Goal: Find specific page/section: Find specific page/section

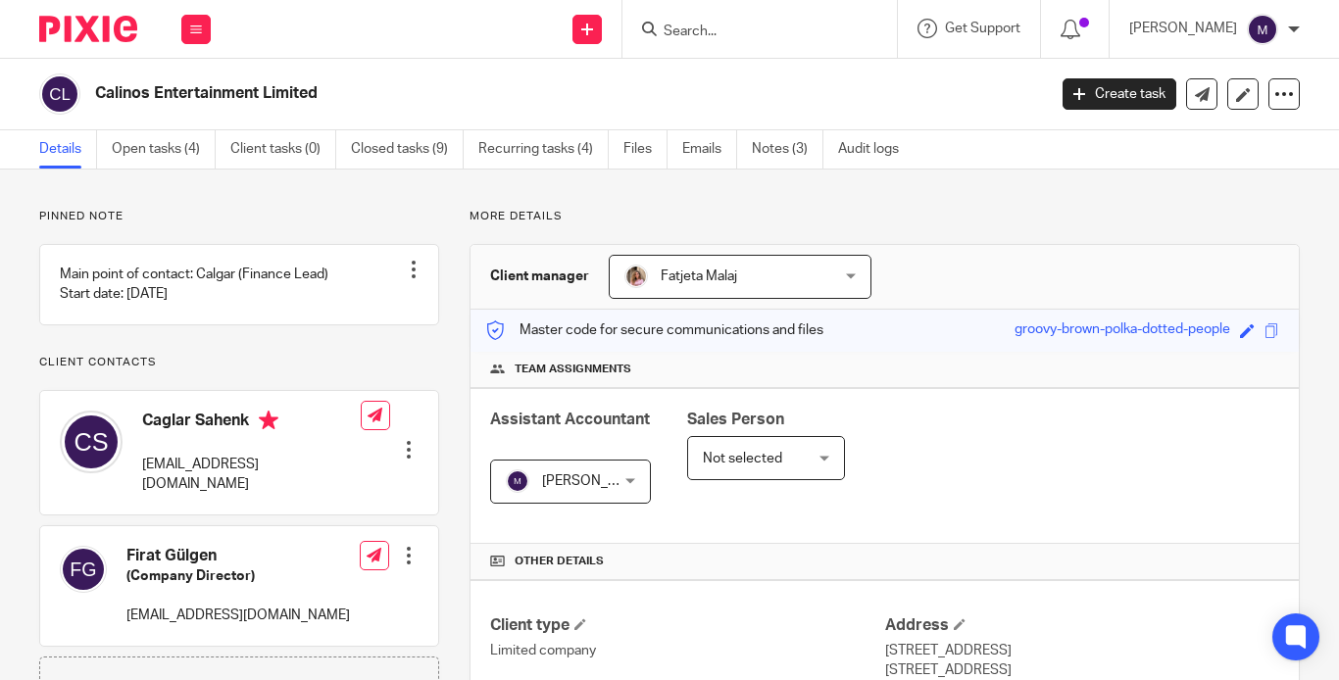
scroll to position [258, 0]
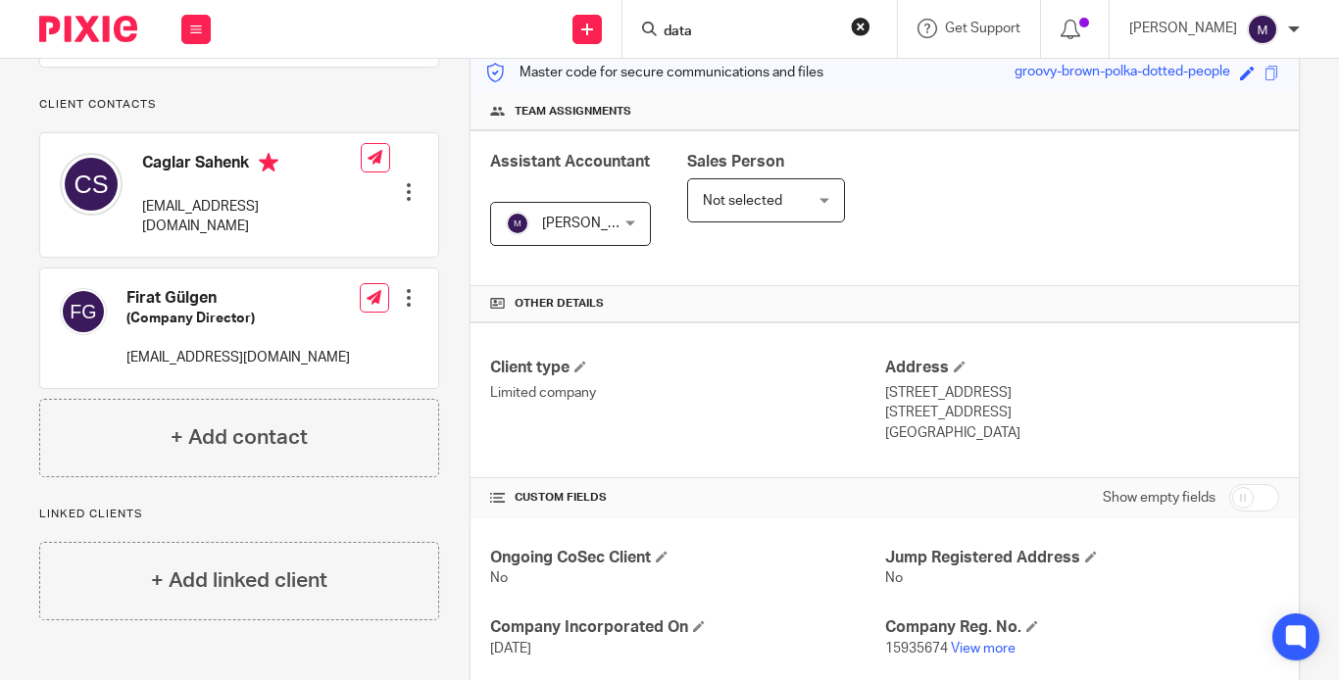
type input "data"
click button "submit" at bounding box center [0, 0] width 0 height 0
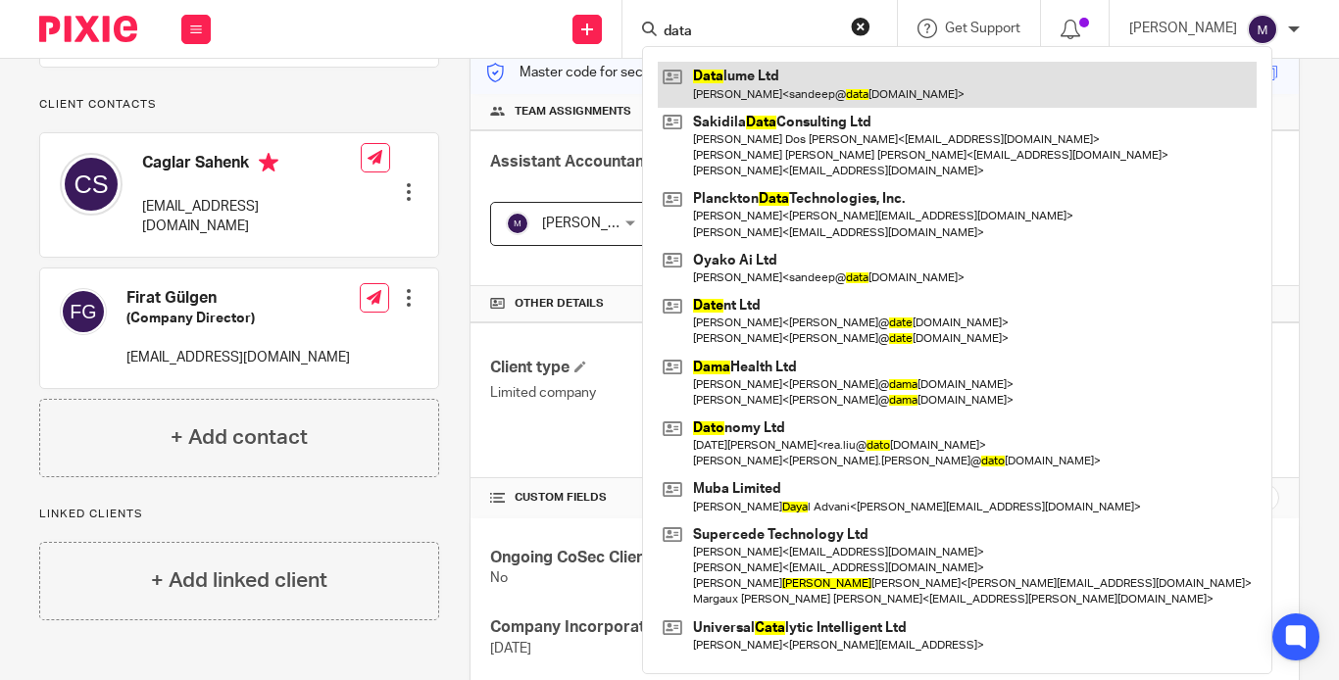
click at [780, 91] on link at bounding box center [957, 84] width 599 height 45
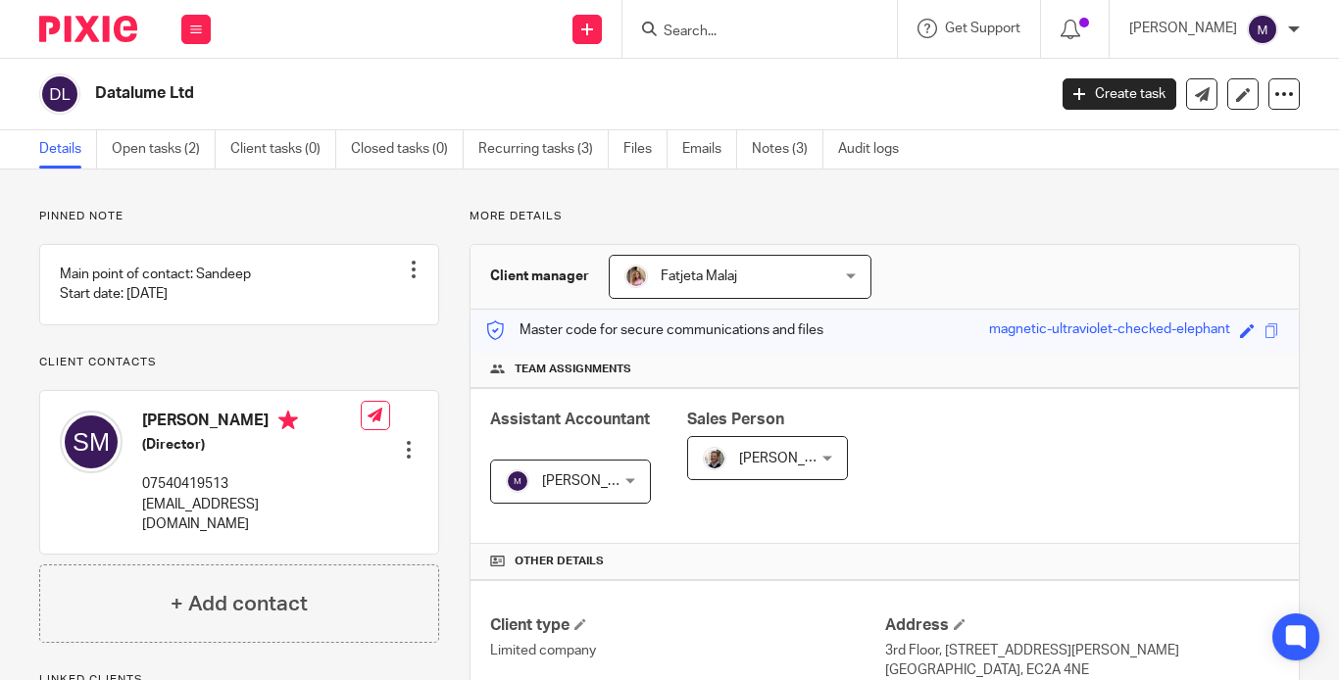
scroll to position [339, 0]
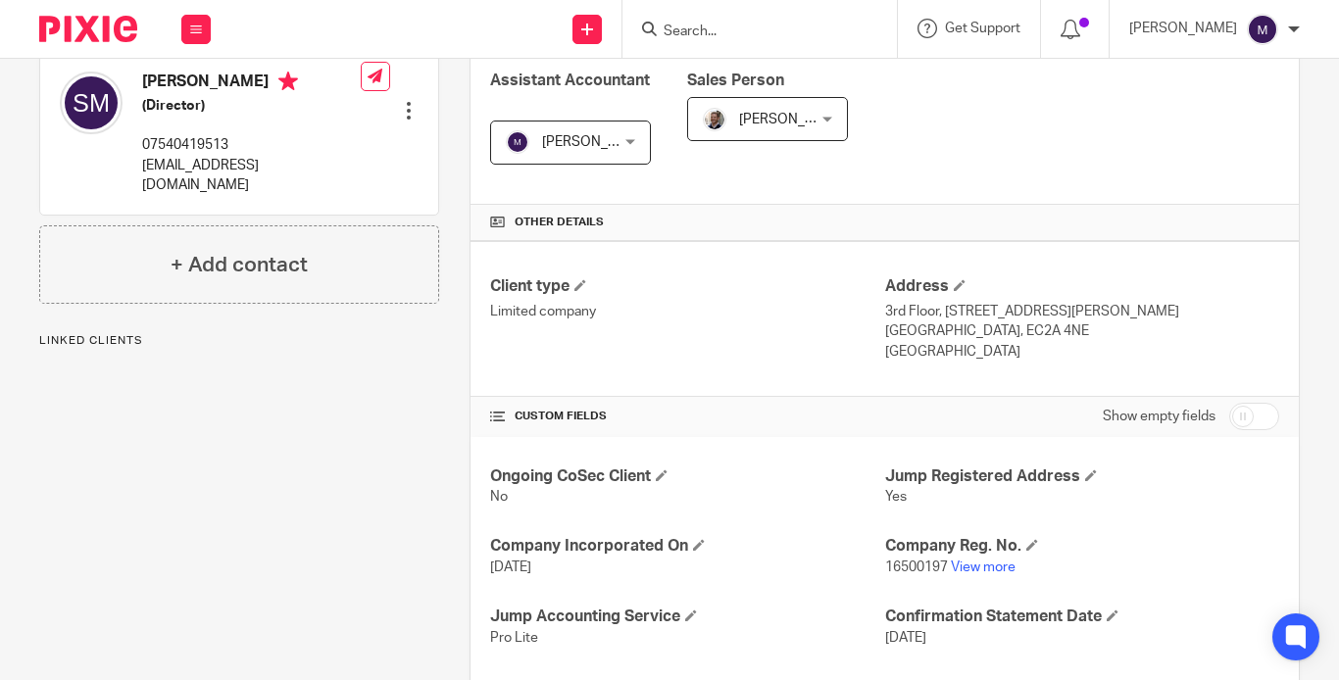
click at [959, 561] on link "View more" at bounding box center [983, 568] width 65 height 14
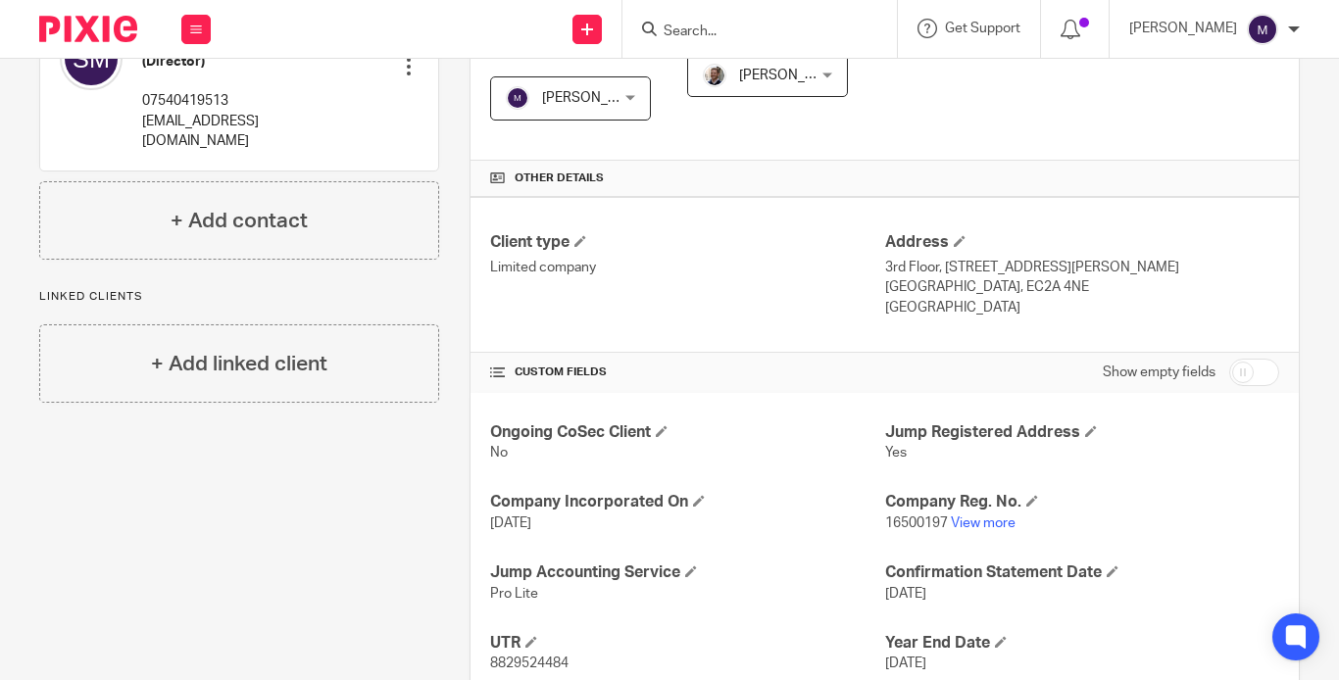
scroll to position [533, 0]
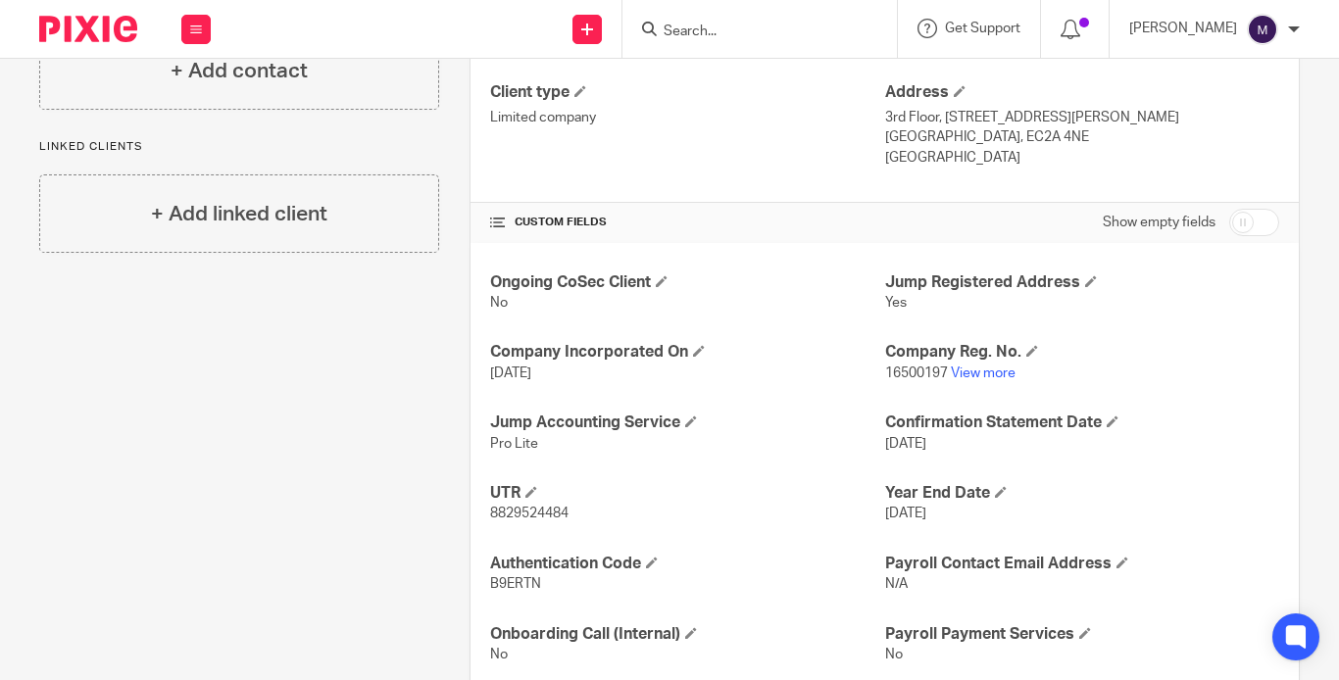
click at [764, 28] on input "Search" at bounding box center [750, 33] width 176 height 18
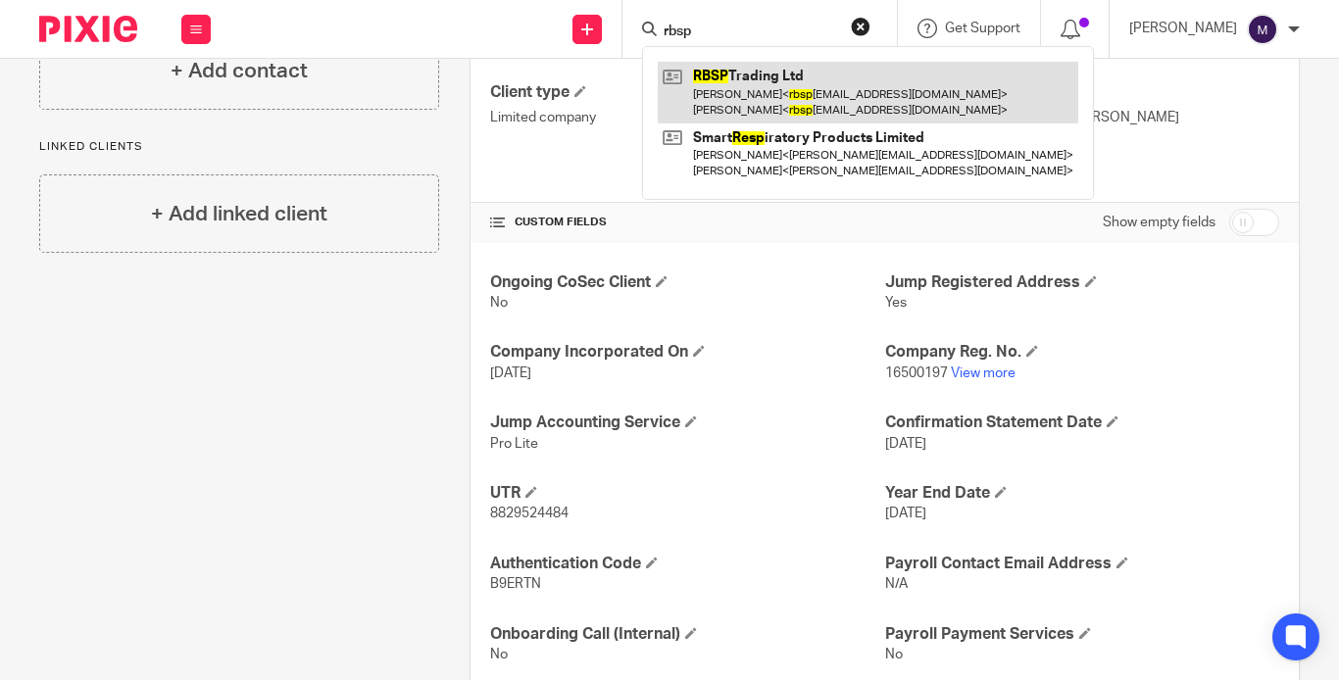
type input "rbsp"
click at [799, 85] on link at bounding box center [868, 92] width 421 height 61
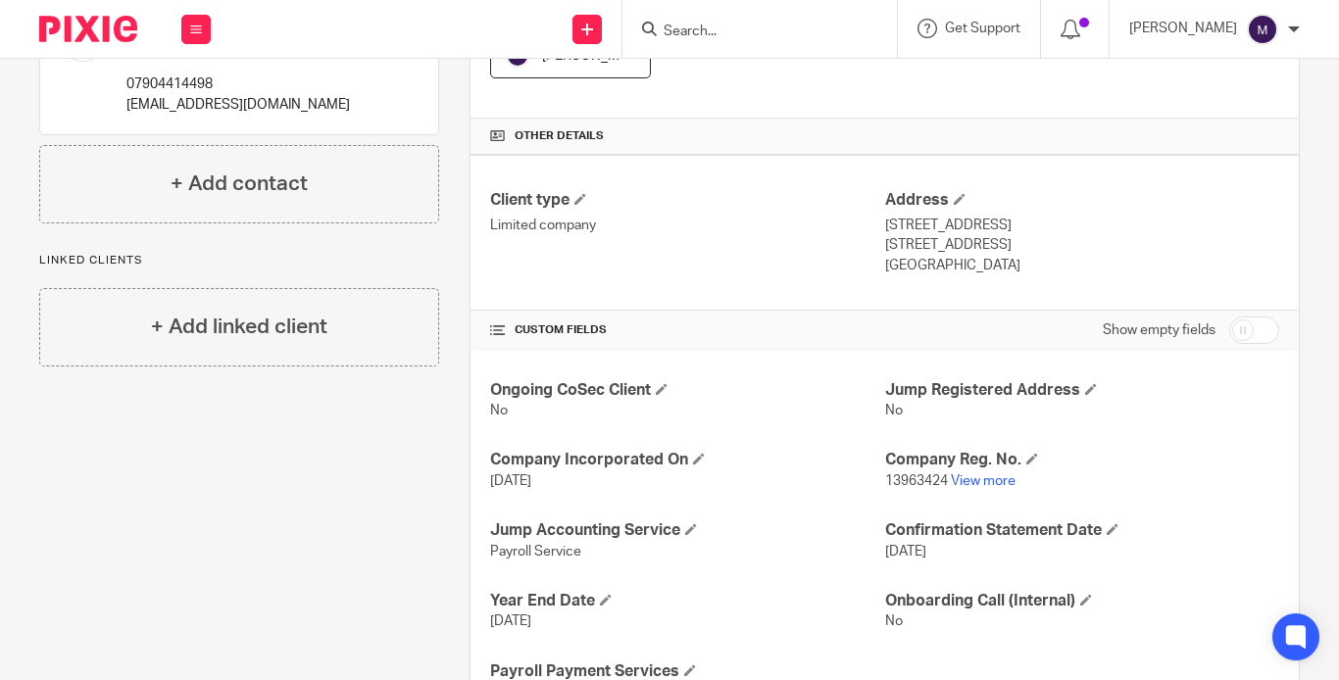
scroll to position [426, 0]
click at [988, 473] on link "View more" at bounding box center [983, 480] width 65 height 14
